Goal: Communication & Community: Answer question/provide support

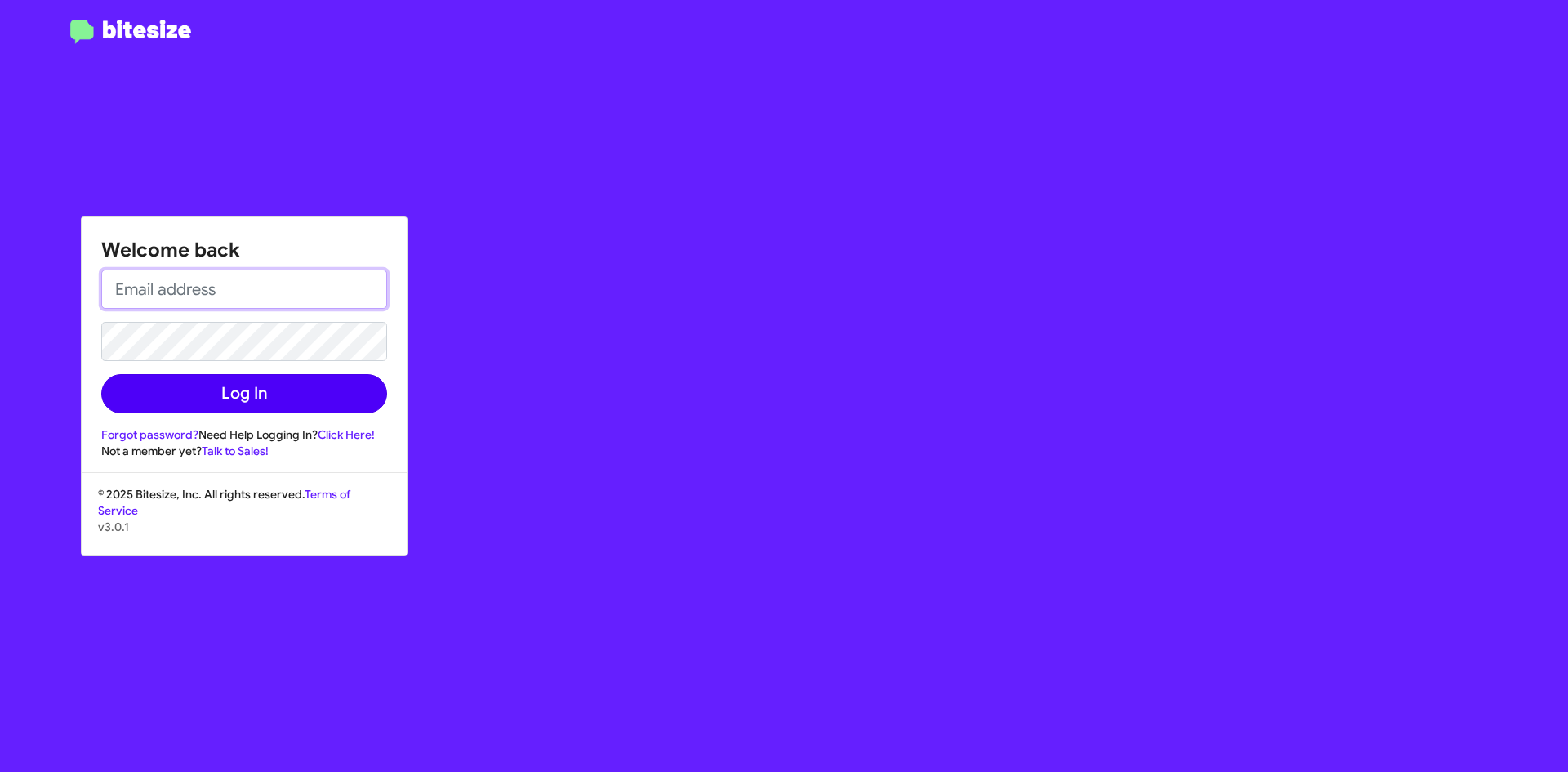
type input "[EMAIL_ADDRESS][DOMAIN_NAME]"
click at [266, 390] on button "Log In" at bounding box center [244, 394] width 286 height 40
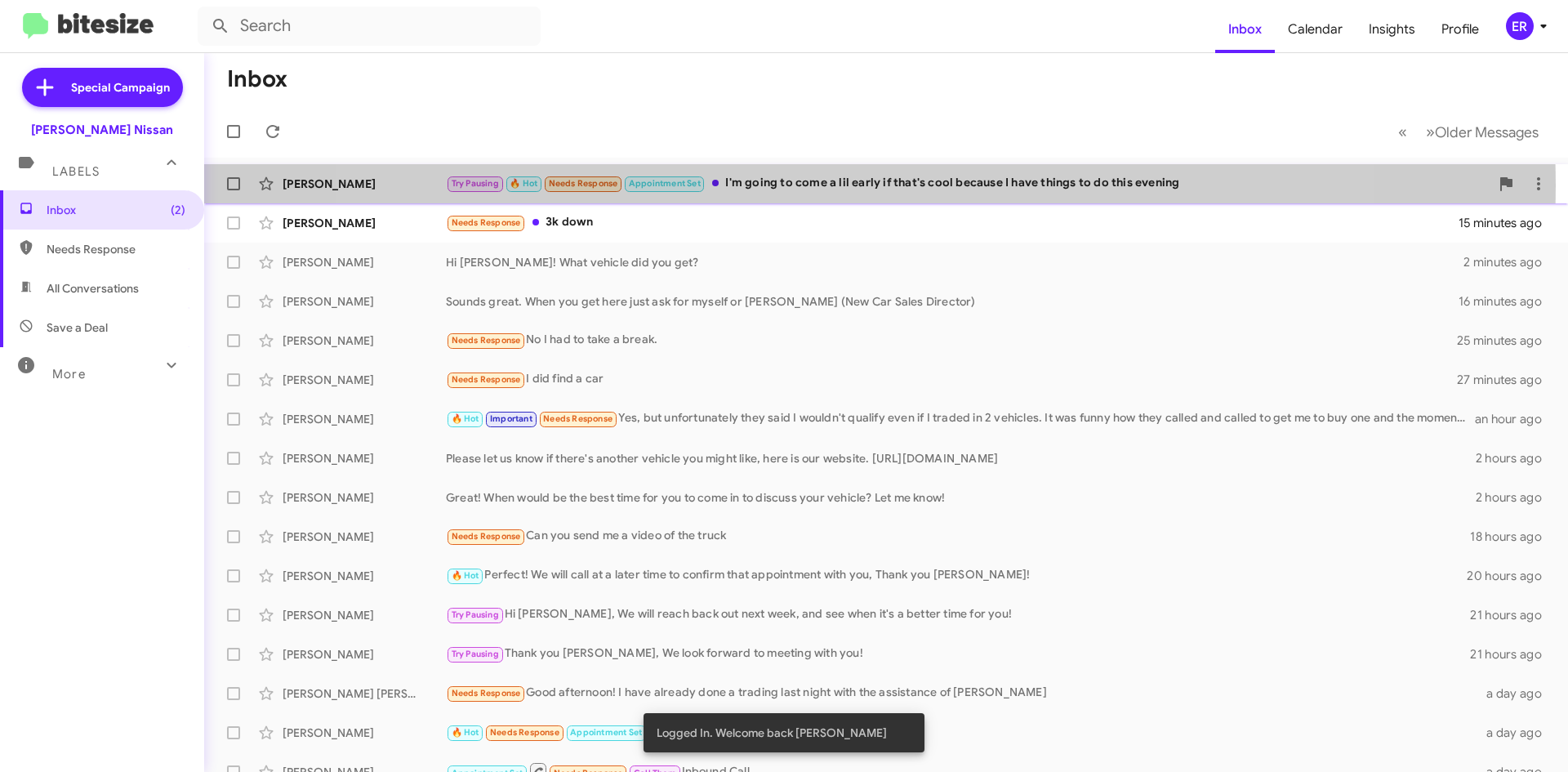
click at [842, 186] on div "Try Pausing 🔥 Hot Needs Response Appointment Set I'm going to come a lil early …" at bounding box center [968, 183] width 1044 height 19
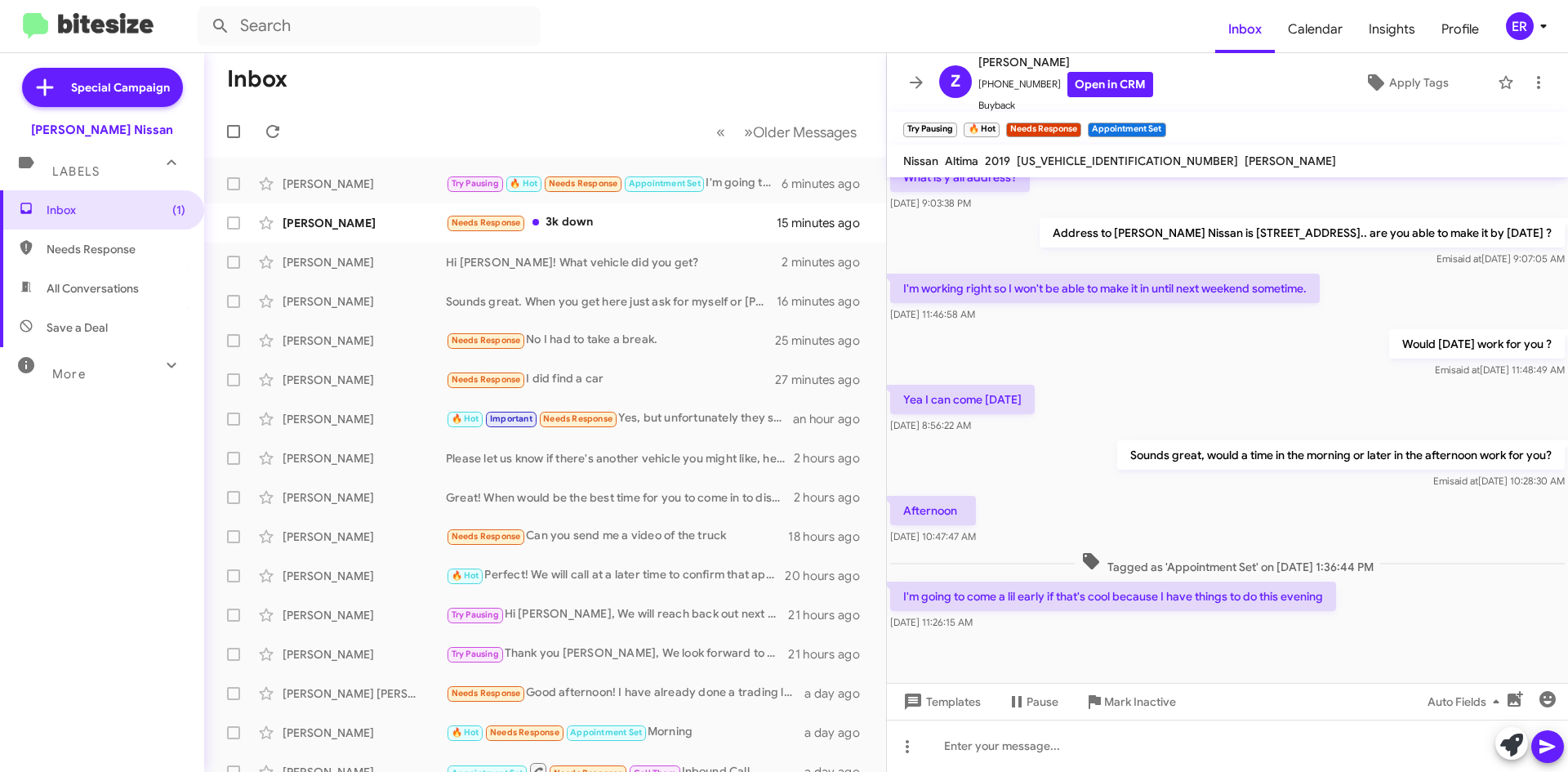
scroll to position [940, 0]
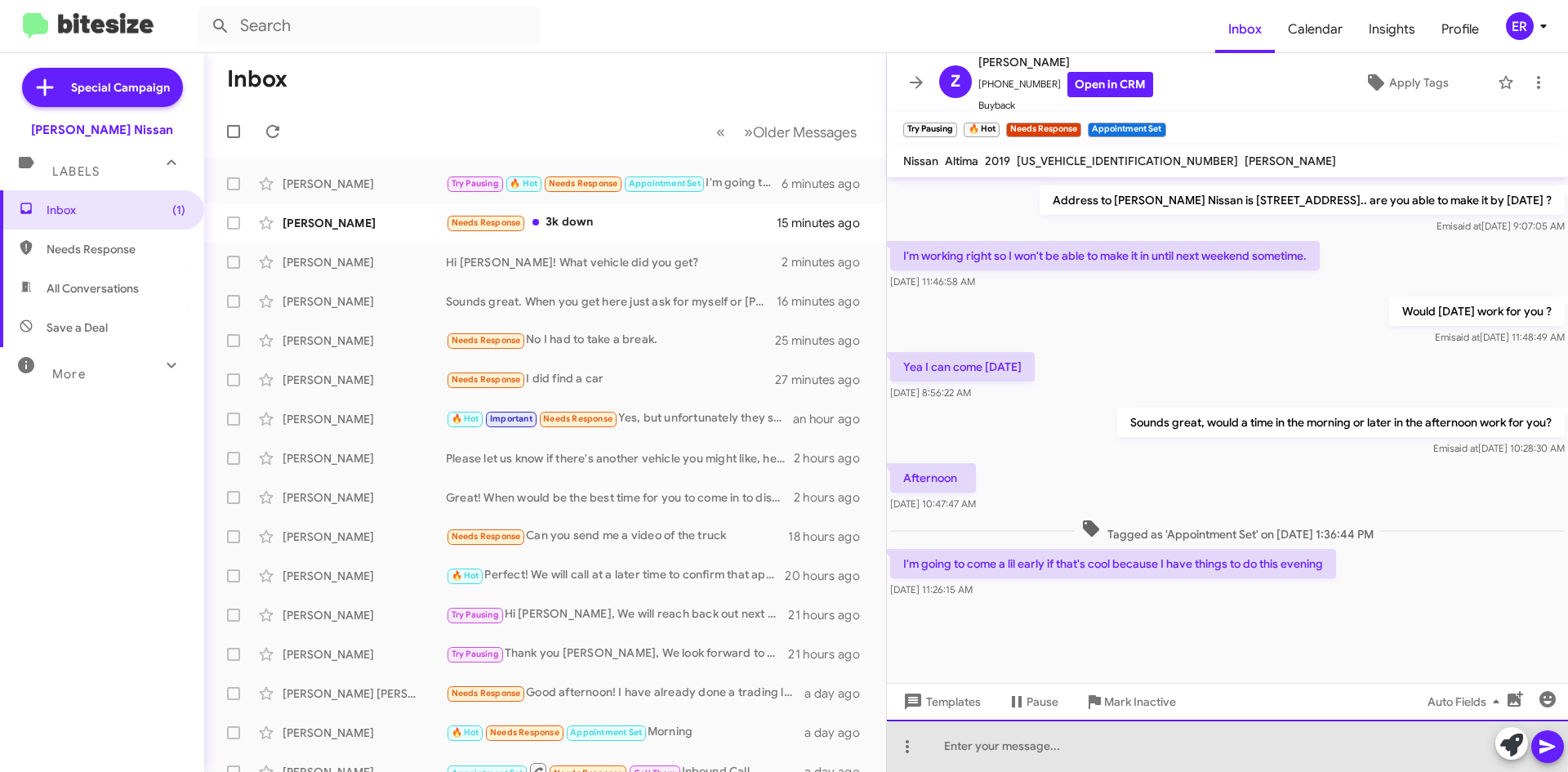
click at [1057, 738] on div at bounding box center [1227, 746] width 681 height 53
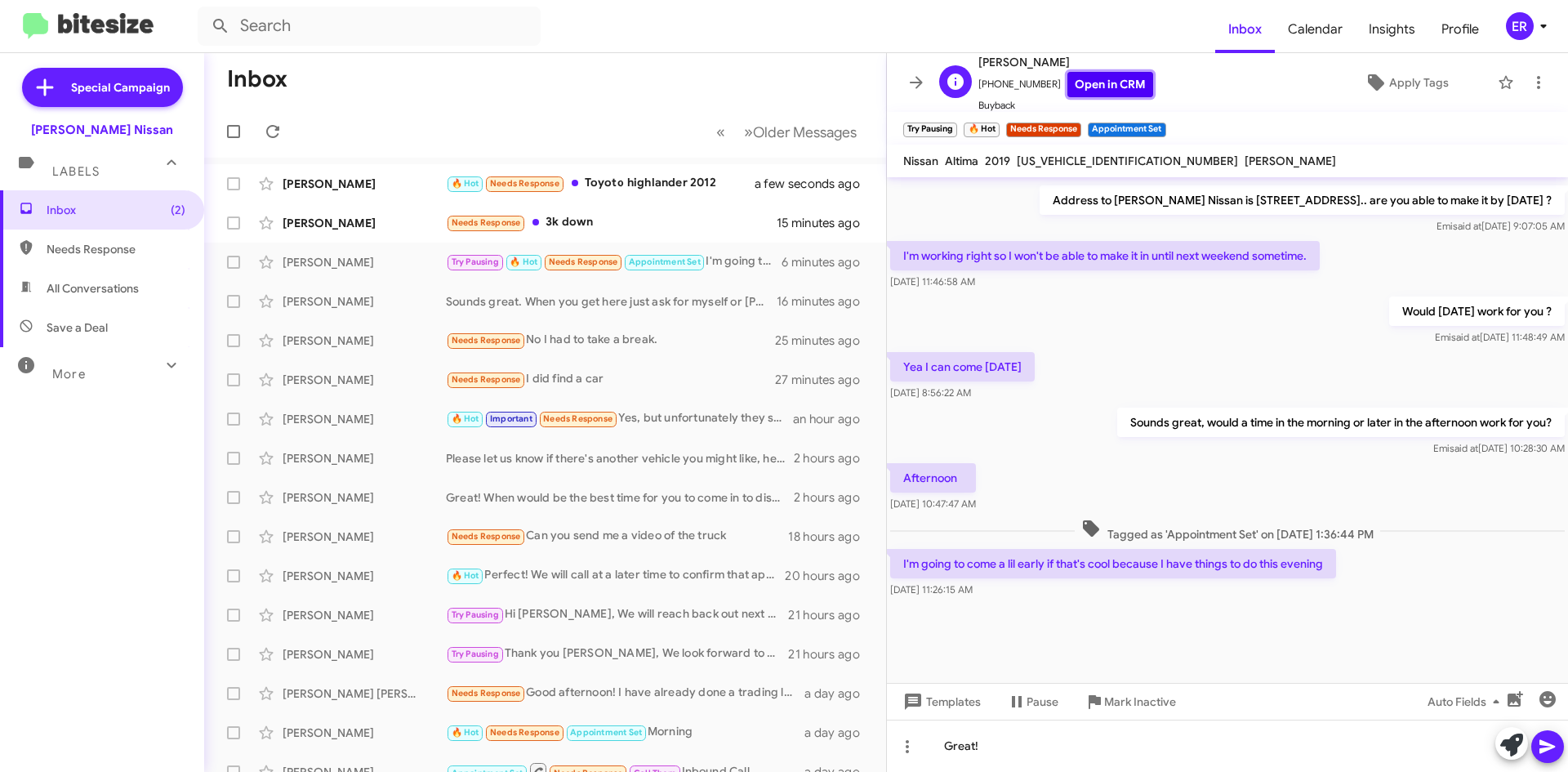
click at [1110, 80] on link "Open in CRM" at bounding box center [1110, 84] width 85 height 26
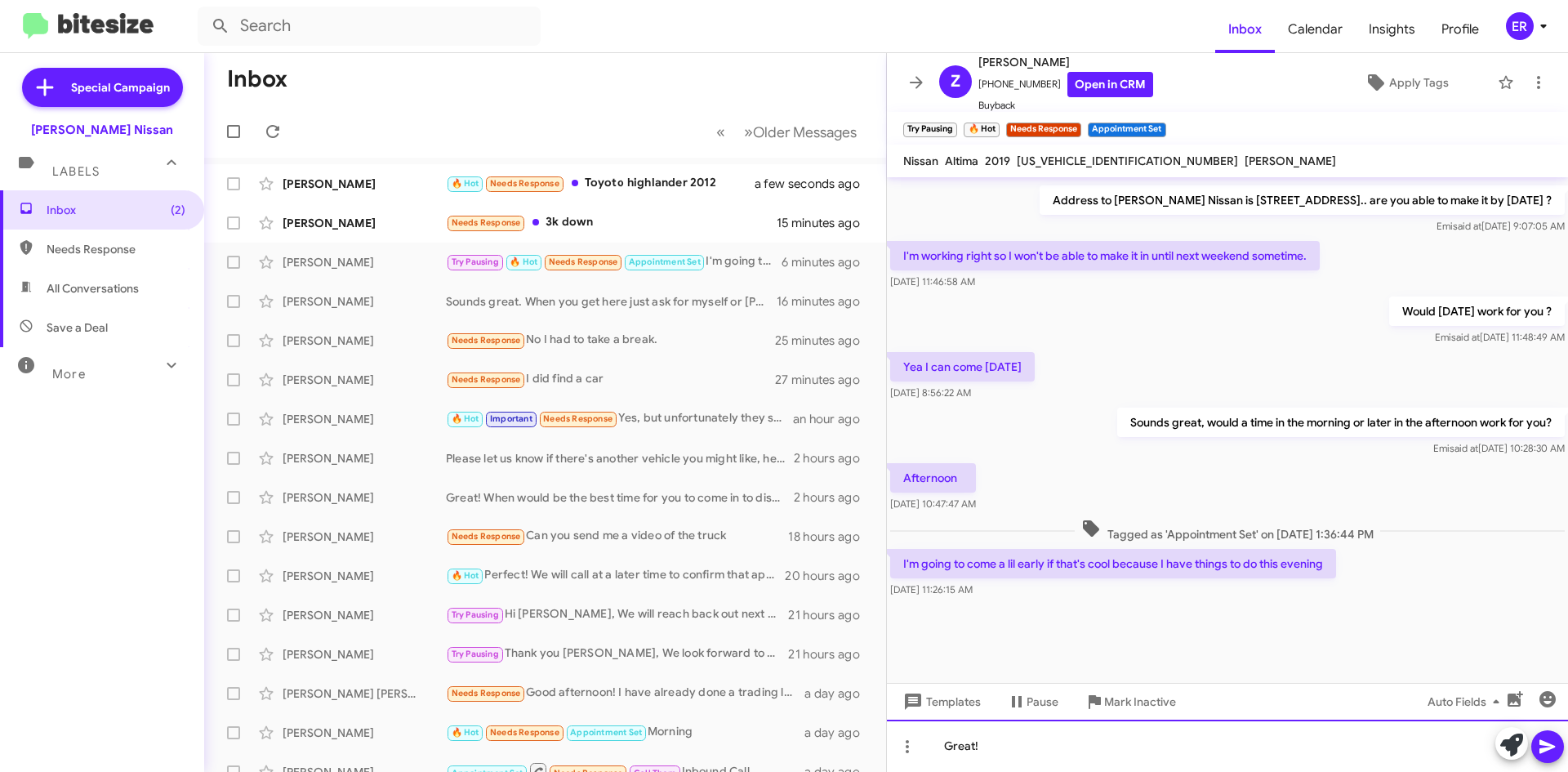
click at [1024, 733] on div "Great!" at bounding box center [1227, 746] width 681 height 53
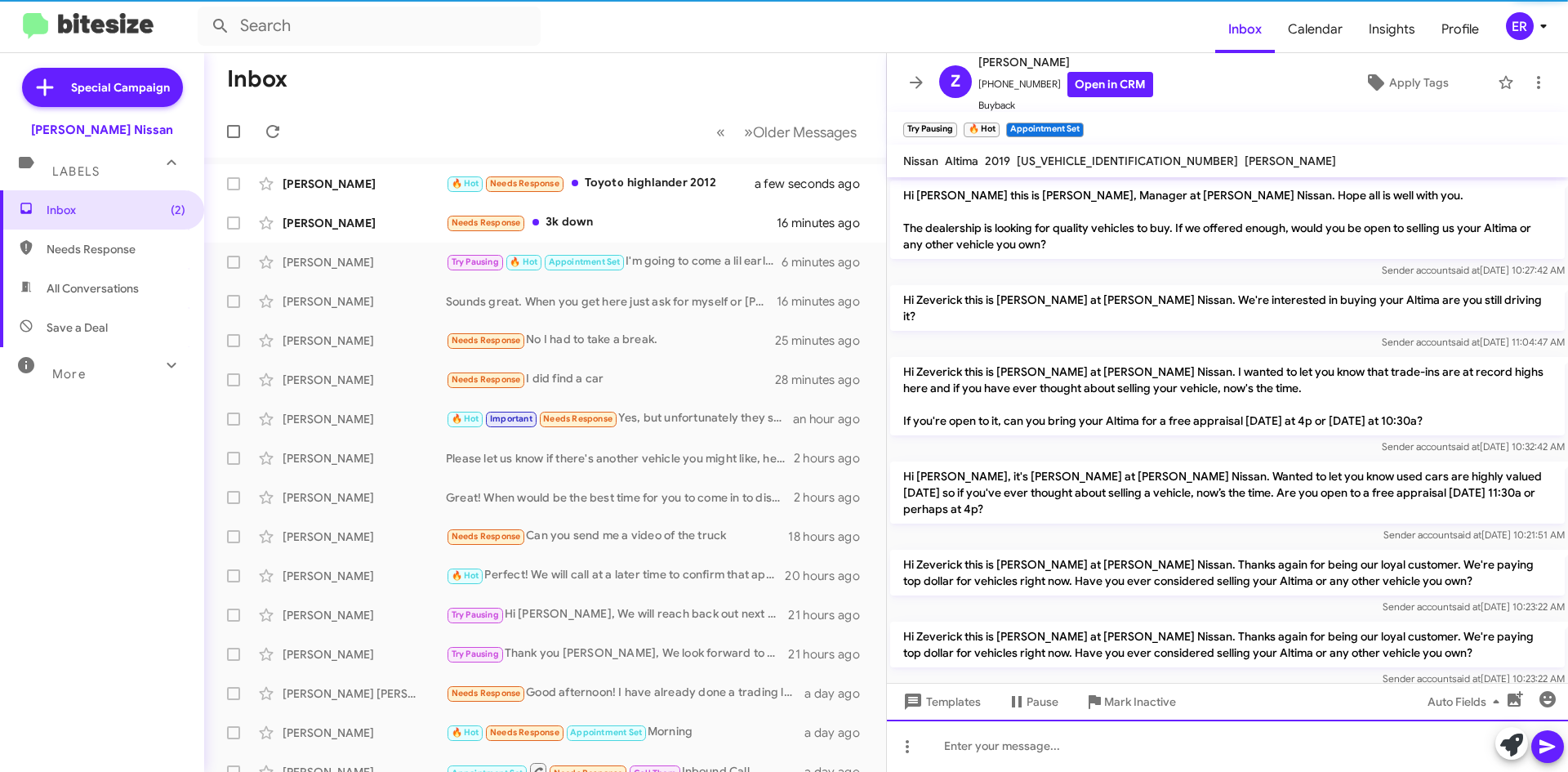
scroll to position [81, 0]
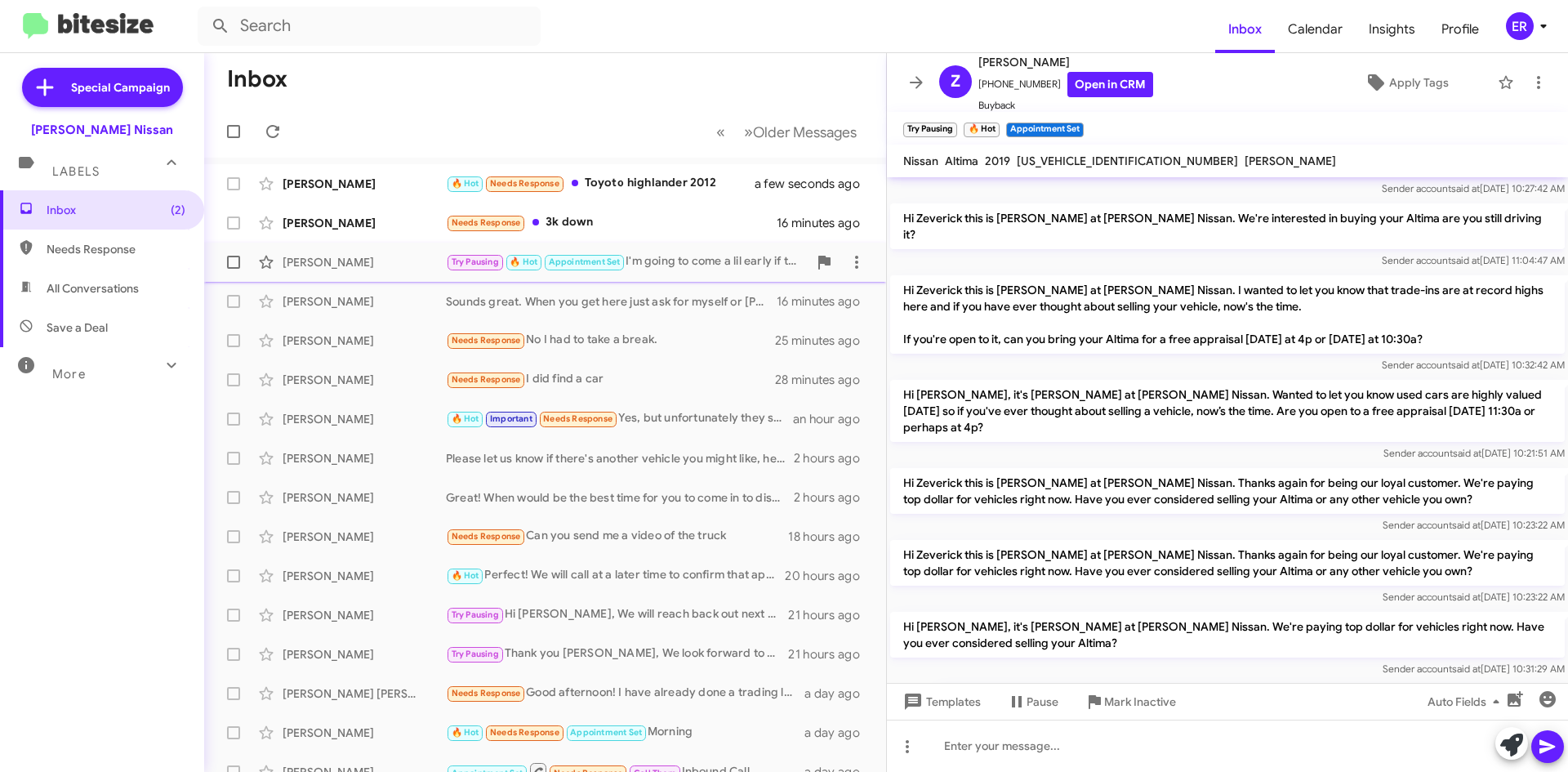
click at [645, 280] on span "[PERSON_NAME] Try Pausing 🔥 Hot Appointment Set I'm going to come a lil early i…" at bounding box center [545, 263] width 682 height 40
click at [752, 235] on div "[PERSON_NAME] Needs Response 3k down 16 minutes ago" at bounding box center [544, 222] width 656 height 33
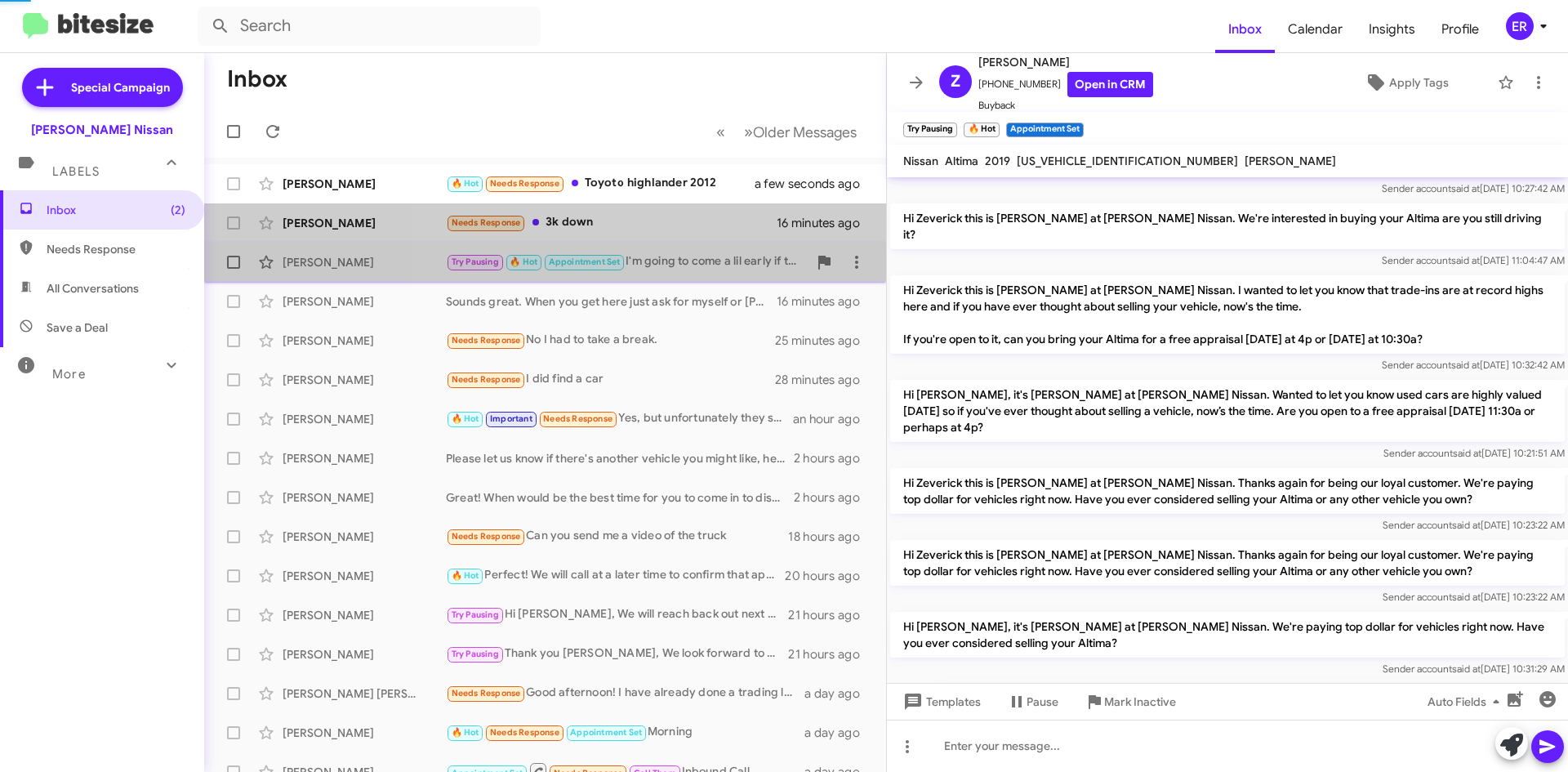
click at [734, 256] on div "Try Pausing 🔥 Hot Appointment Set I'm going to come a lil early if that's cool …" at bounding box center [627, 261] width 362 height 19
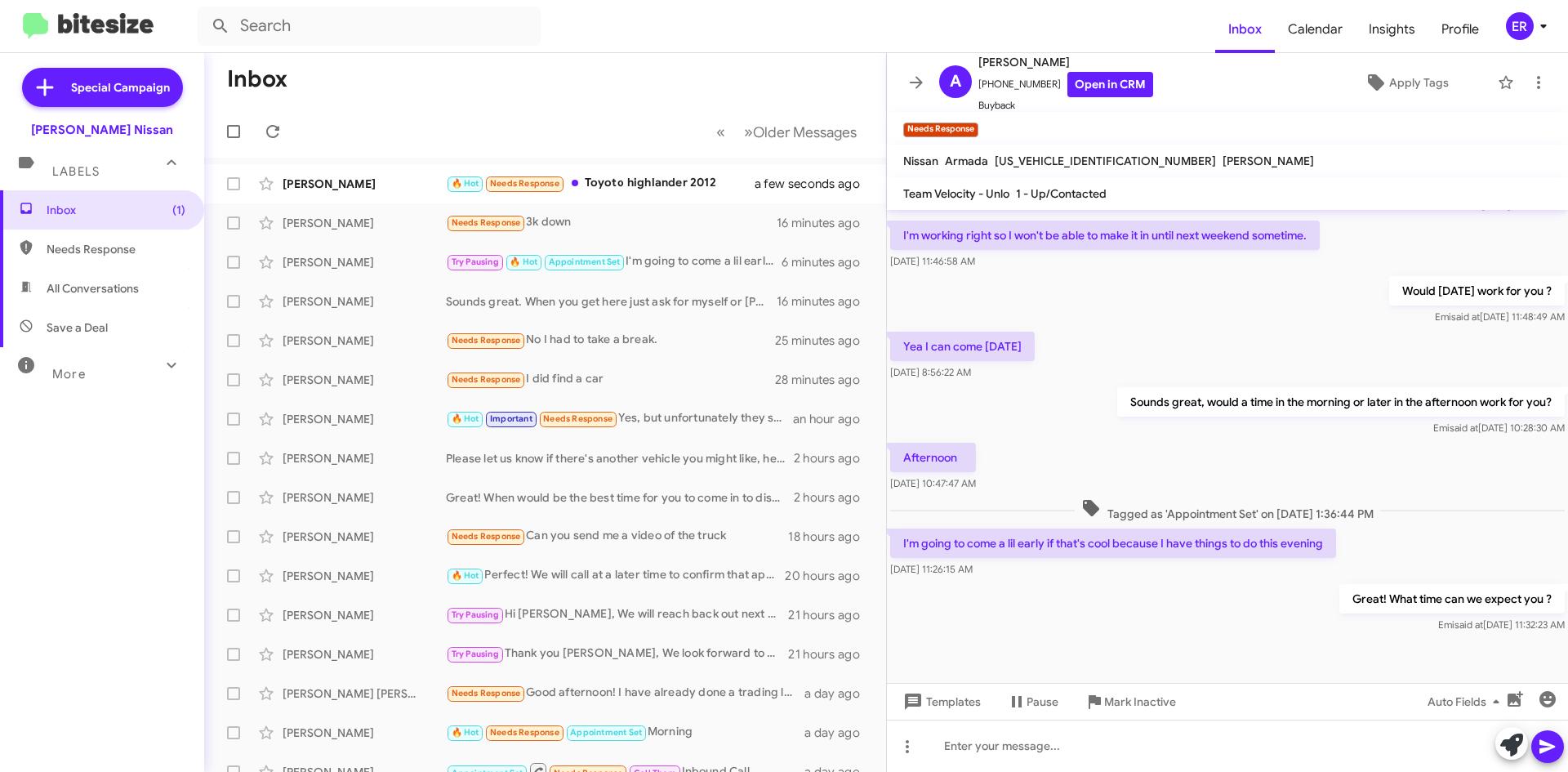
scroll to position [905, 0]
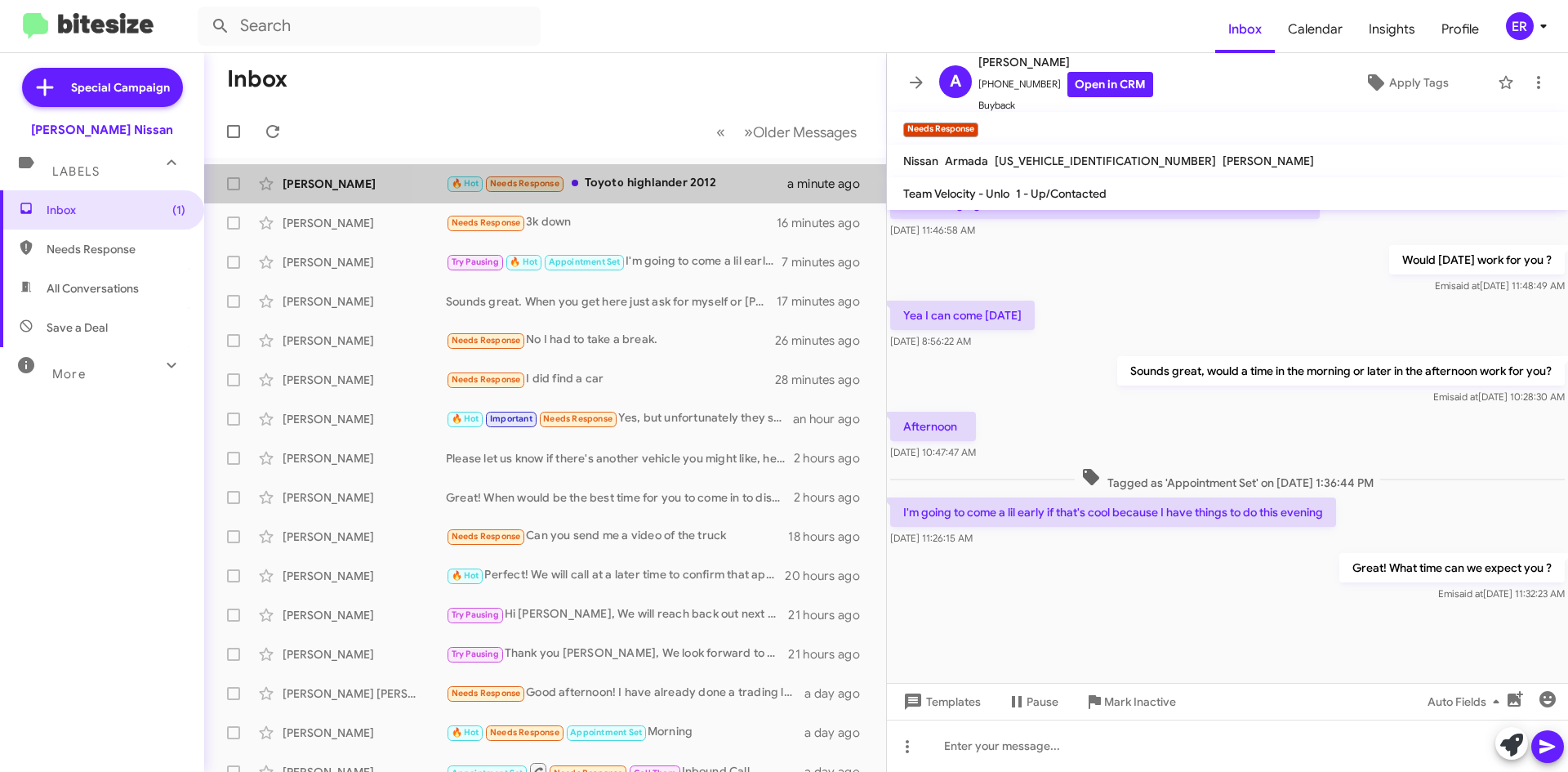
click at [671, 193] on div "🔥 Hot Needs Response Toyoto highlander 2012" at bounding box center [617, 183] width 341 height 19
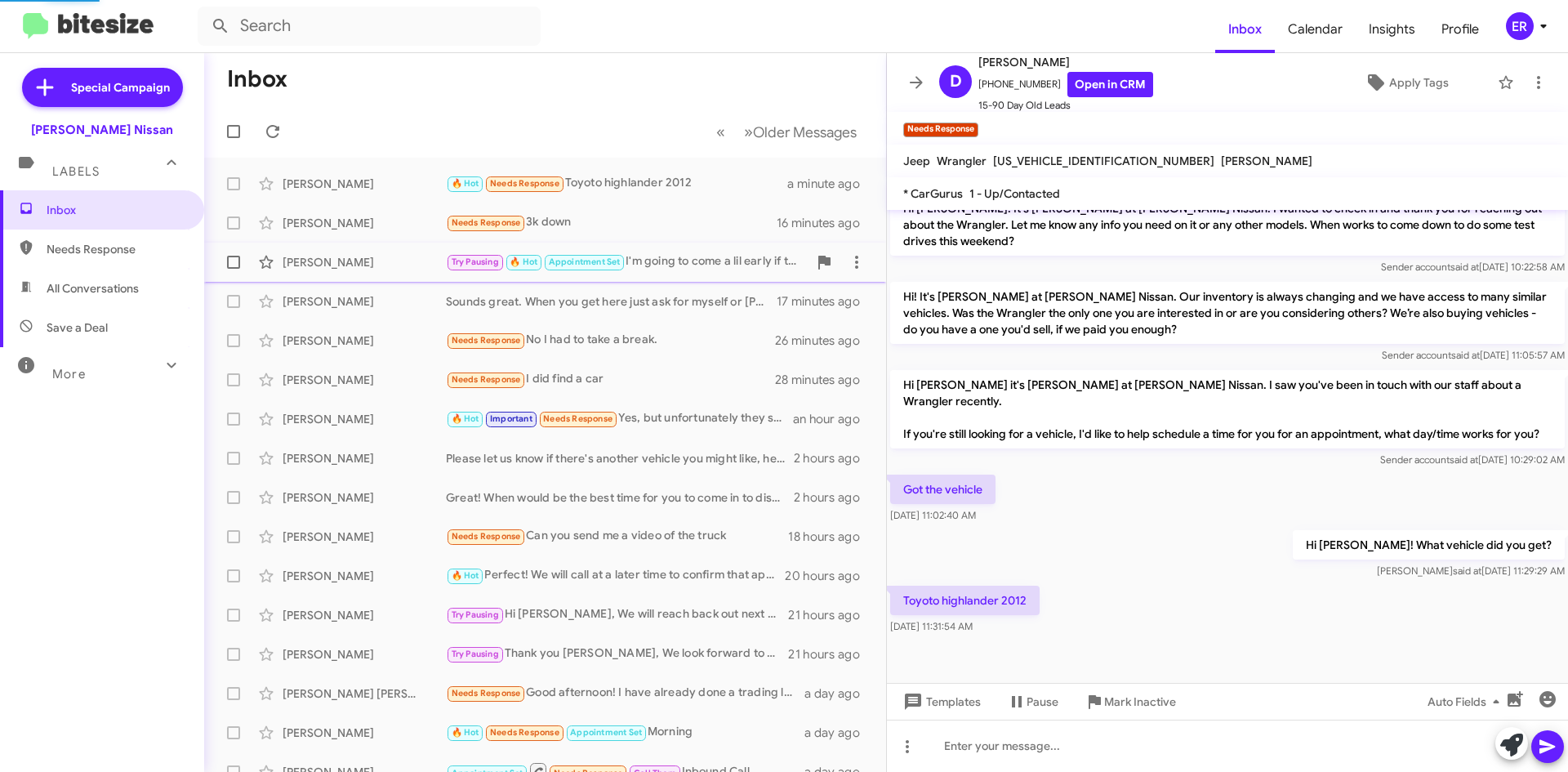
scroll to position [429, 0]
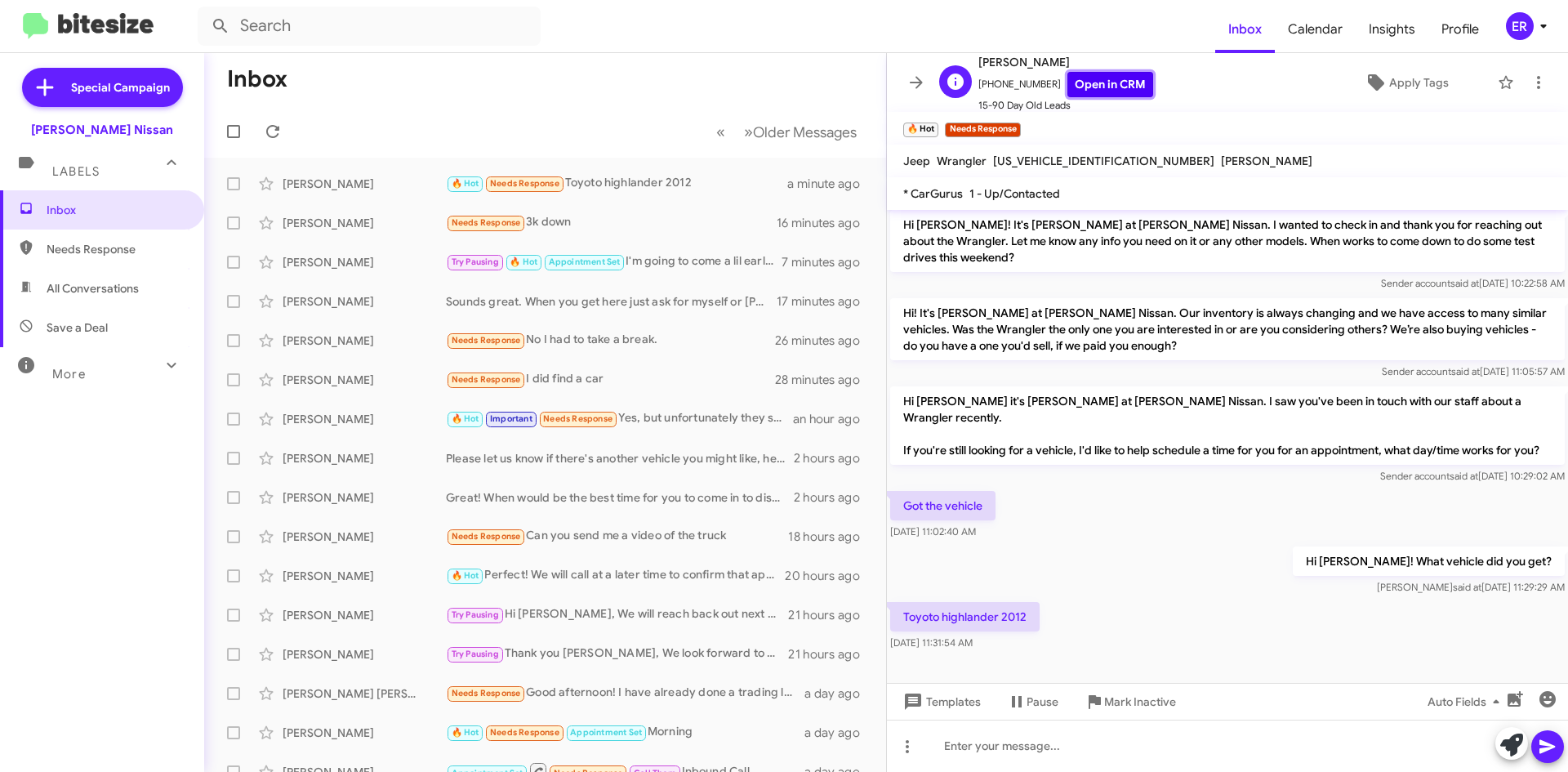
click at [1096, 85] on link "Open in CRM" at bounding box center [1110, 84] width 85 height 26
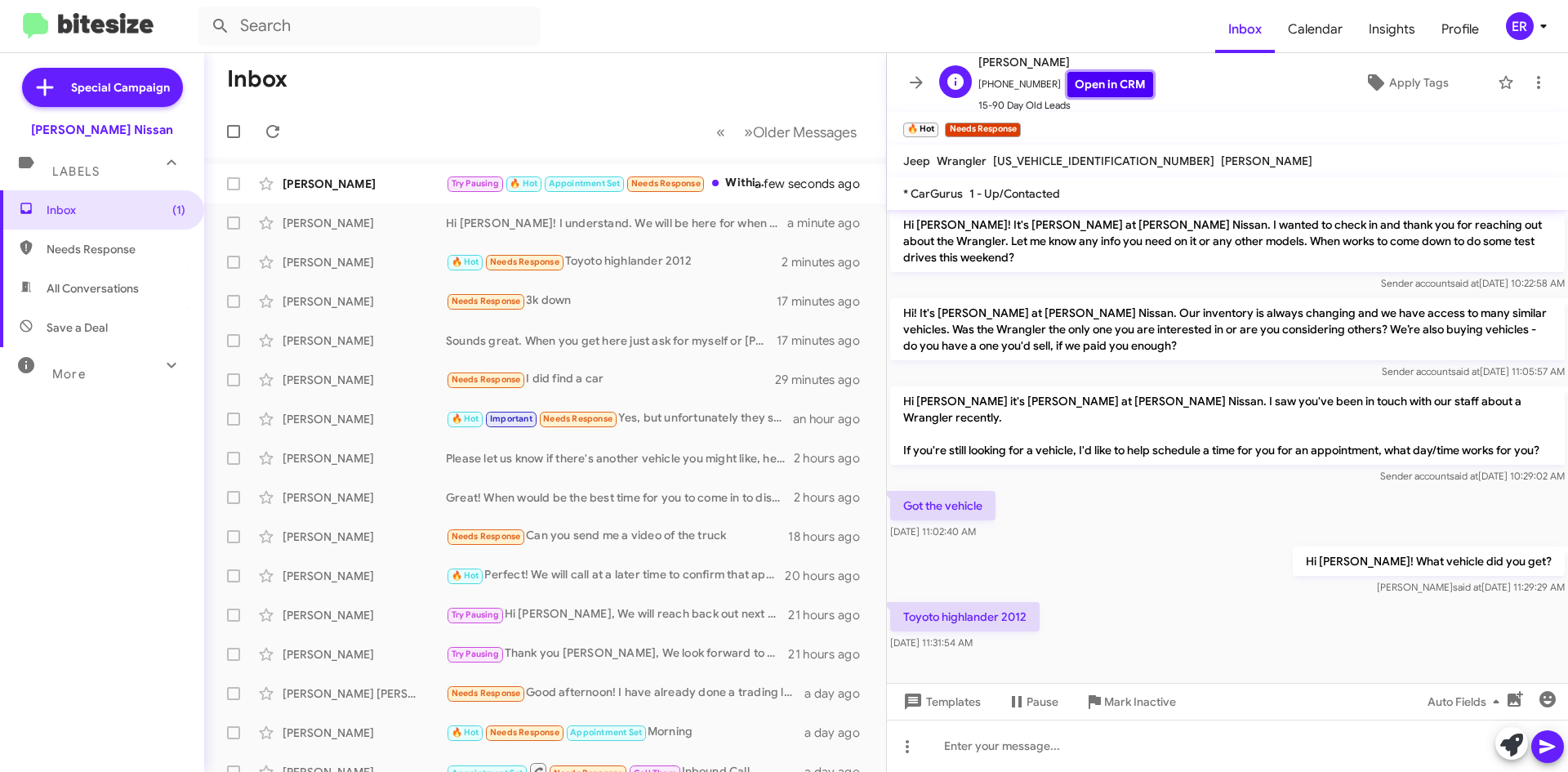
click at [1121, 83] on link "Open in CRM" at bounding box center [1110, 84] width 85 height 26
